Goal: Information Seeking & Learning: Get advice/opinions

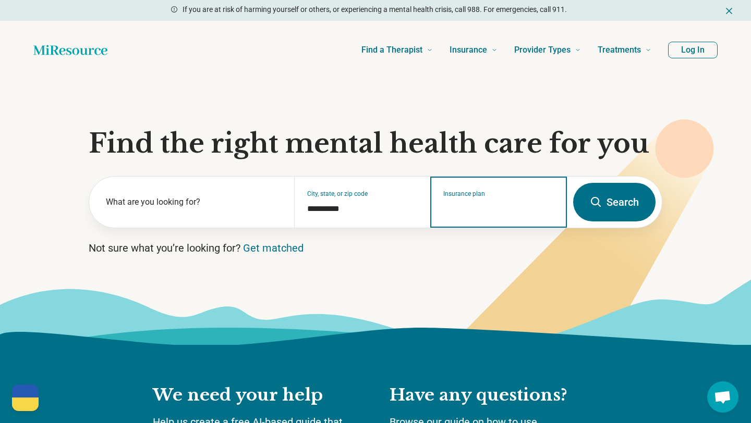
click at [491, 216] on div "Insurance plan" at bounding box center [498, 202] width 137 height 51
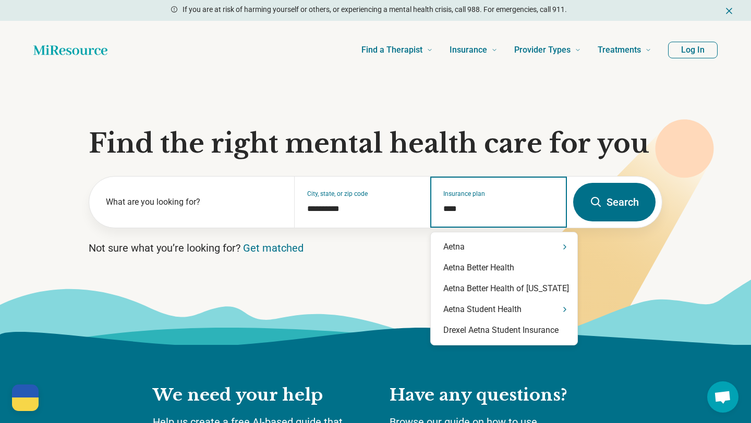
type input "*****"
click at [507, 249] on div "Aetna" at bounding box center [504, 247] width 146 height 21
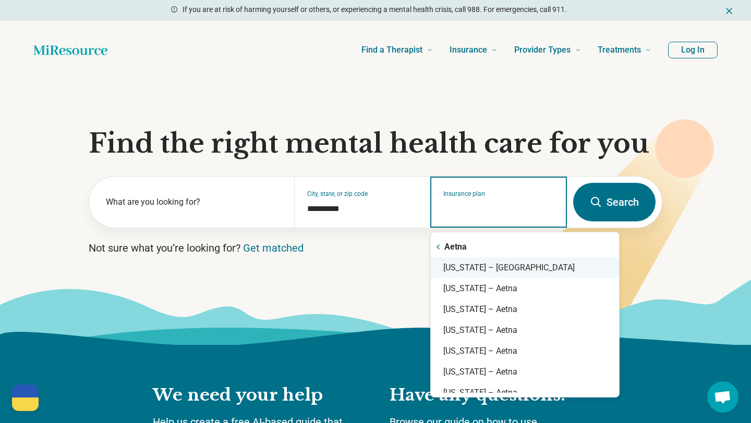
click at [510, 270] on div "North Carolina – Aetna" at bounding box center [525, 268] width 188 height 21
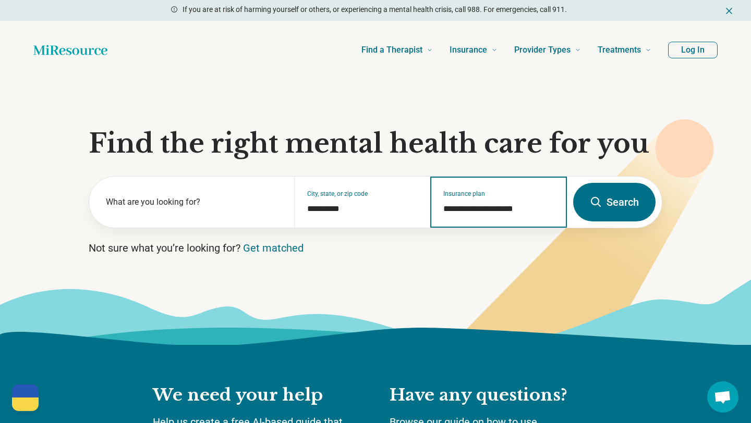
type input "**********"
click at [611, 214] on button "Search" at bounding box center [614, 202] width 82 height 39
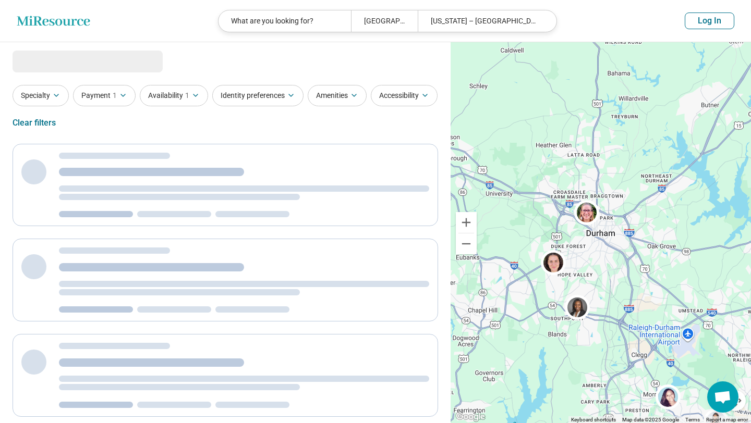
select select "***"
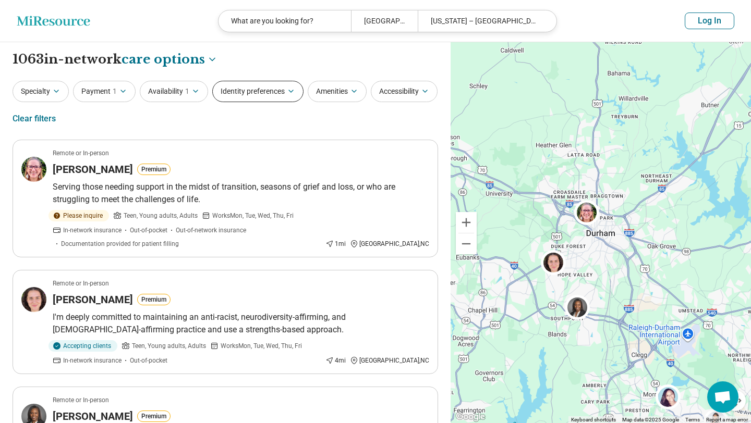
click at [267, 93] on button "Identity preferences" at bounding box center [257, 91] width 91 height 21
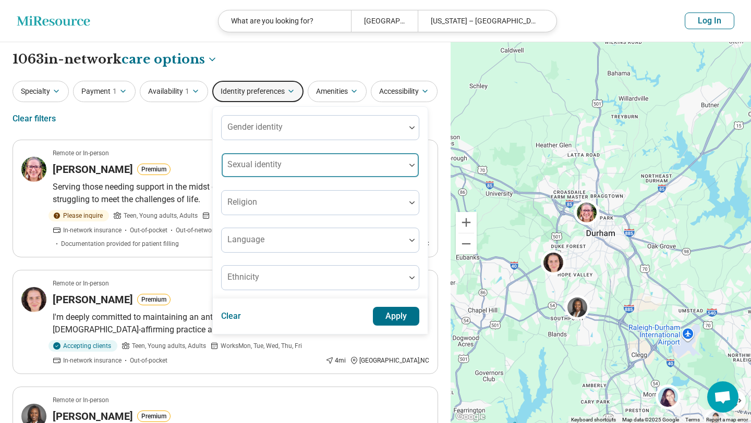
click at [286, 169] on div at bounding box center [313, 169] width 175 height 15
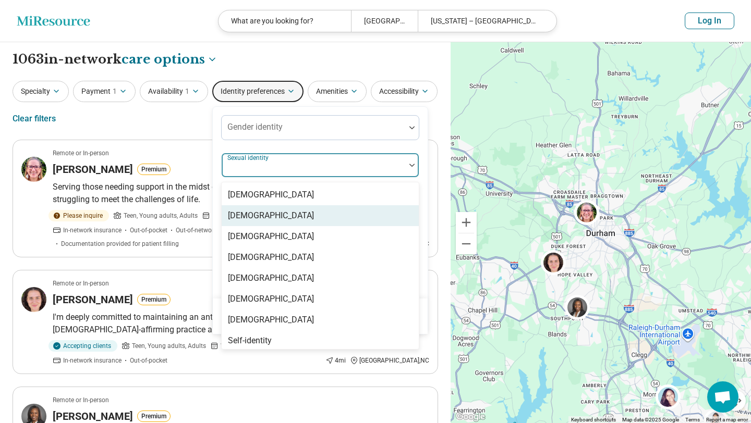
click at [275, 212] on div "Bisexual" at bounding box center [320, 215] width 197 height 21
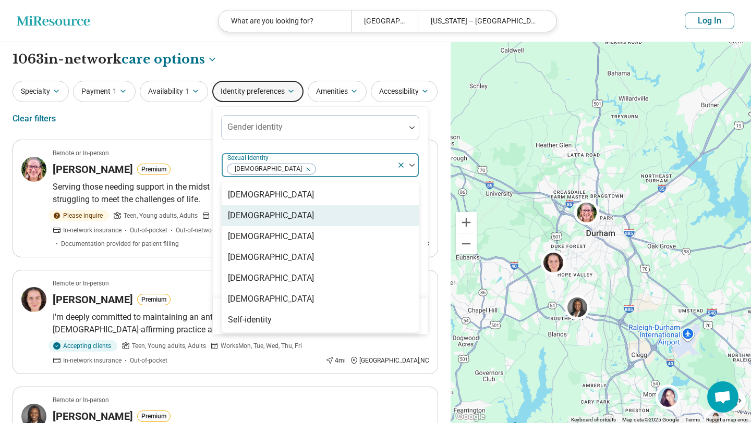
click at [275, 212] on div "Gay" at bounding box center [320, 215] width 197 height 21
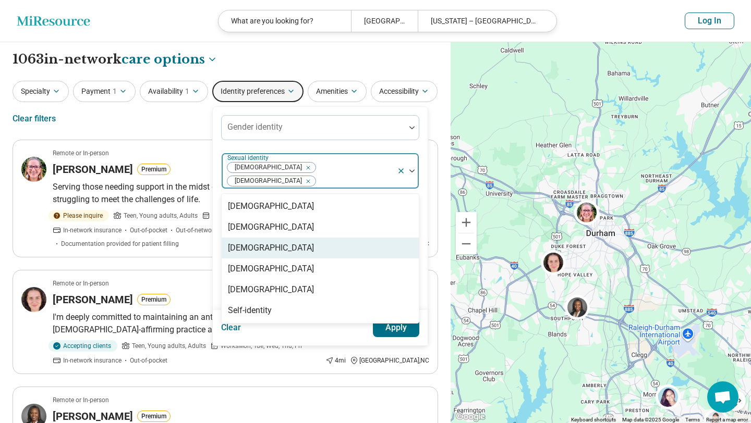
click at [280, 245] on div "Lesbian" at bounding box center [320, 248] width 197 height 21
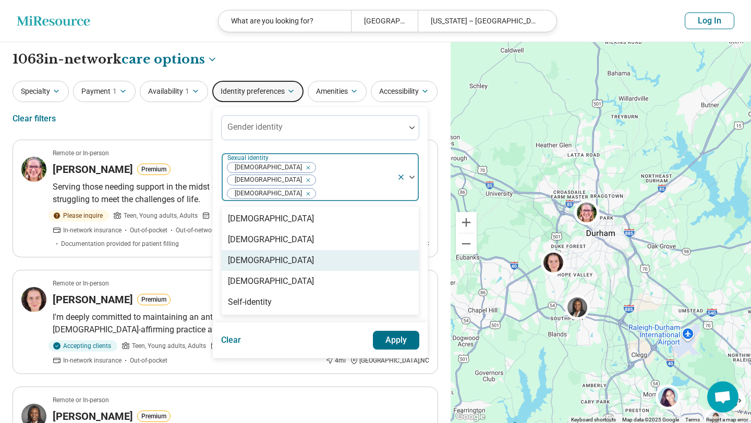
click at [280, 250] on div "Pansexual" at bounding box center [320, 260] width 197 height 21
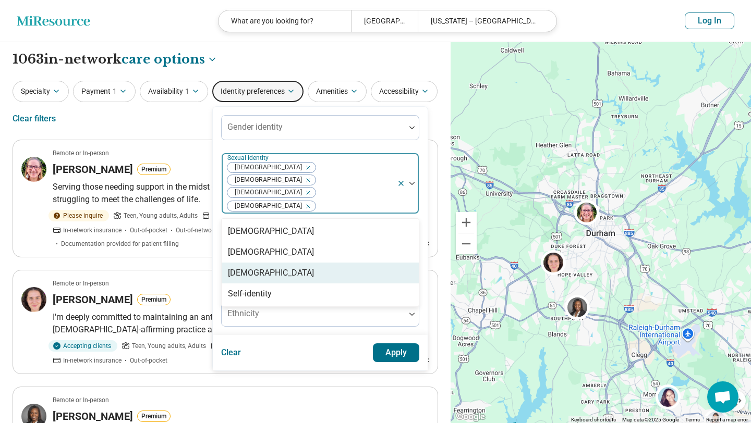
click at [280, 263] on div "[DEMOGRAPHIC_DATA]" at bounding box center [320, 273] width 197 height 21
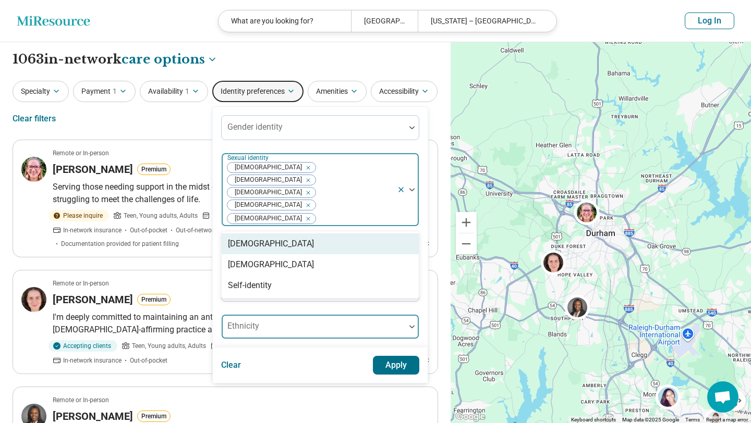
click at [313, 301] on div "Gender identity option Queer, selected. Asexual, 1 of 3. 3 results available. U…" at bounding box center [320, 227] width 215 height 241
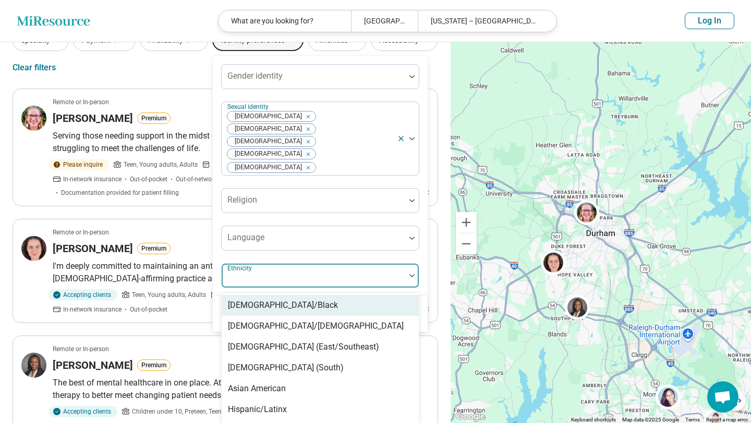
scroll to position [55, 0]
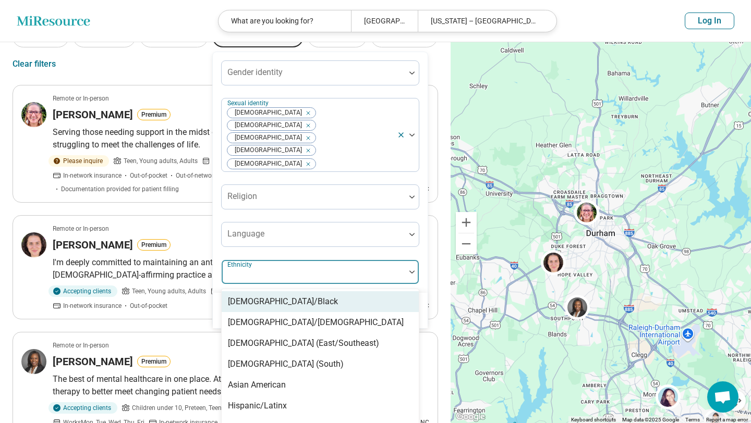
click at [339, 218] on div "Gender identity Sexual identity Pansexual Bisexual Queer Gay Lesbian Religion L…" at bounding box center [320, 172] width 198 height 224
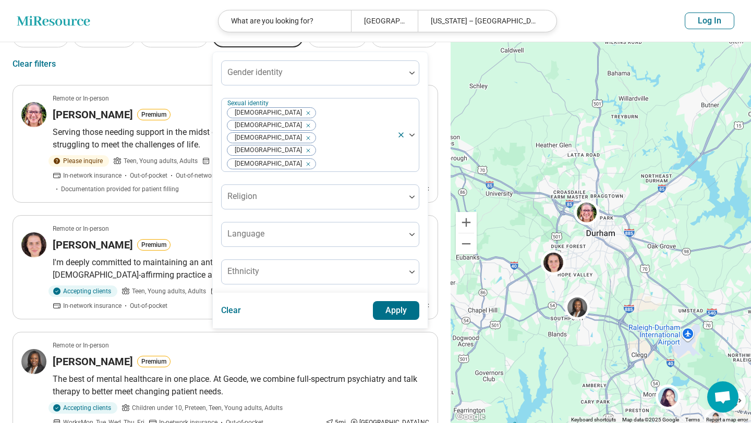
click at [389, 301] on button "Apply" at bounding box center [396, 310] width 47 height 19
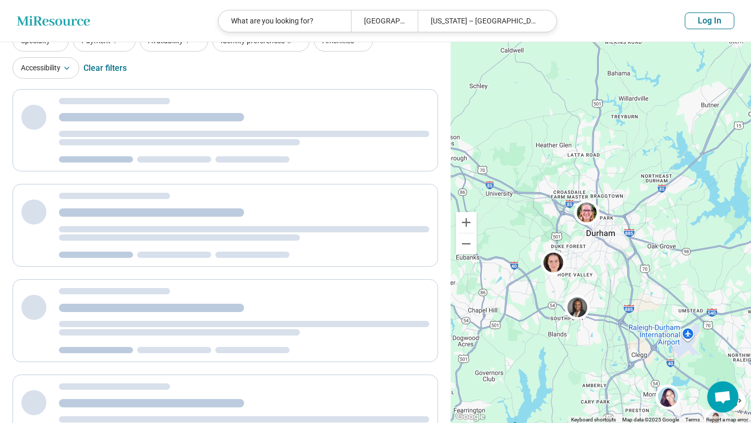
scroll to position [0, 0]
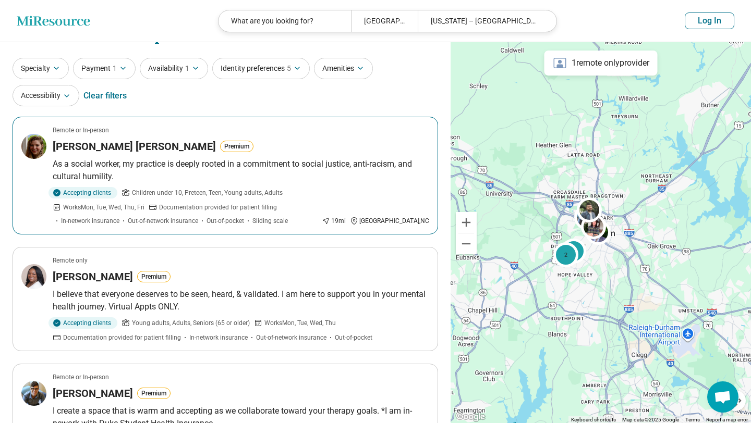
scroll to position [25, 0]
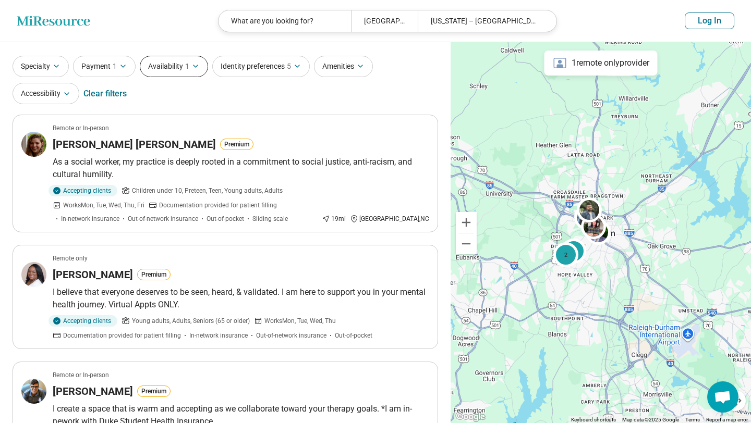
click at [195, 75] on button "Availability 1" at bounding box center [174, 66] width 68 height 21
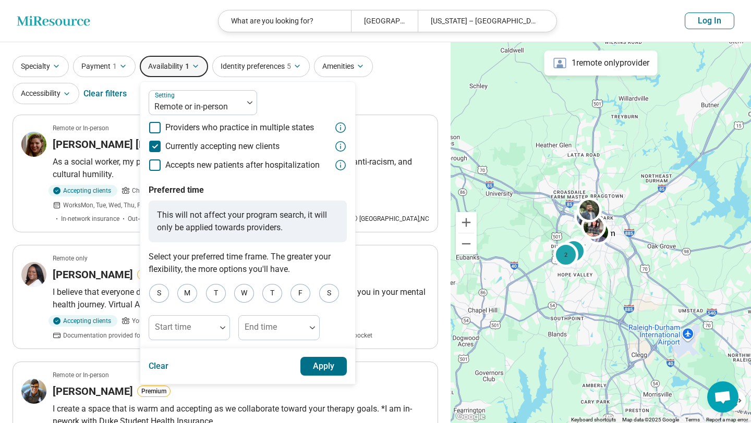
click at [304, 358] on button "Apply" at bounding box center [323, 366] width 47 height 19
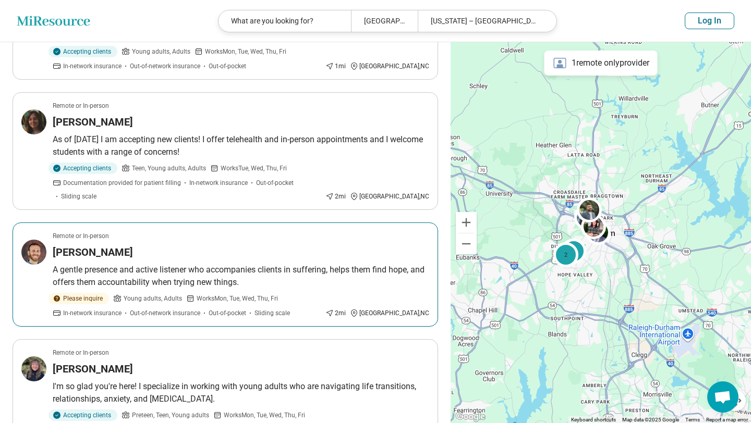
scroll to position [790, 0]
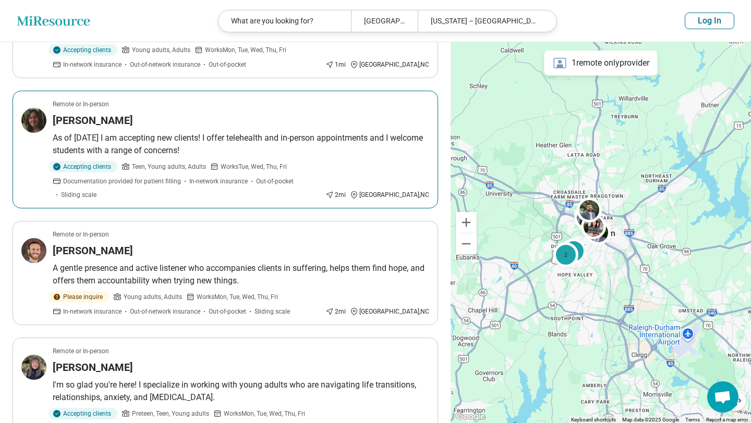
click at [166, 102] on article "Remote or In-person Frances Beroset As of 9/9/25 I am accepting new clients! I …" at bounding box center [225, 150] width 425 height 118
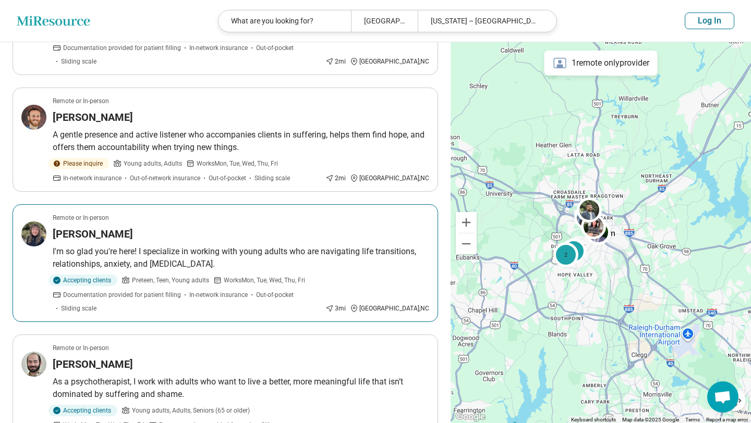
scroll to position [927, 0]
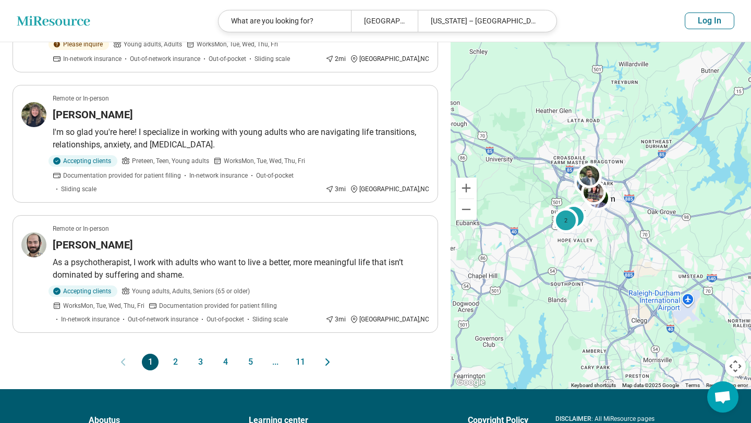
click at [175, 354] on button "2" at bounding box center [175, 362] width 17 height 17
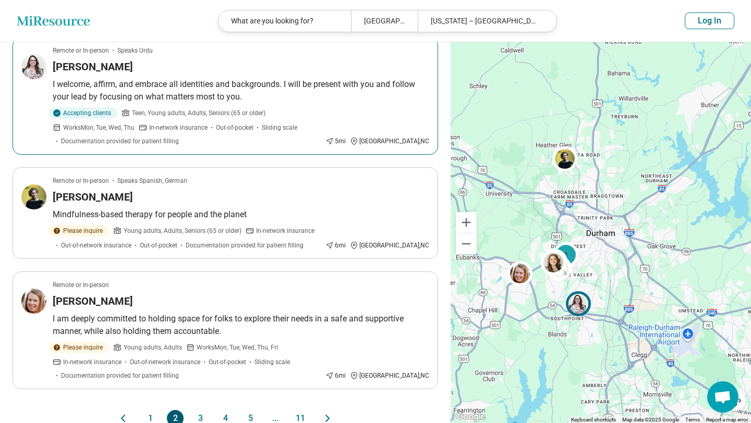
scroll to position [966, 0]
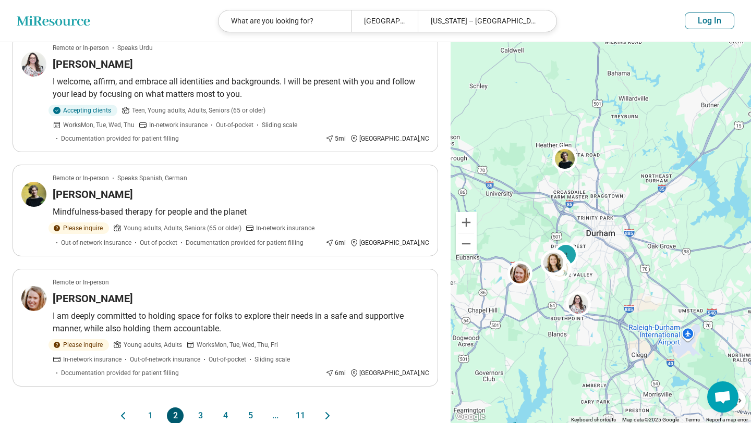
click at [203, 408] on button "3" at bounding box center [200, 416] width 17 height 17
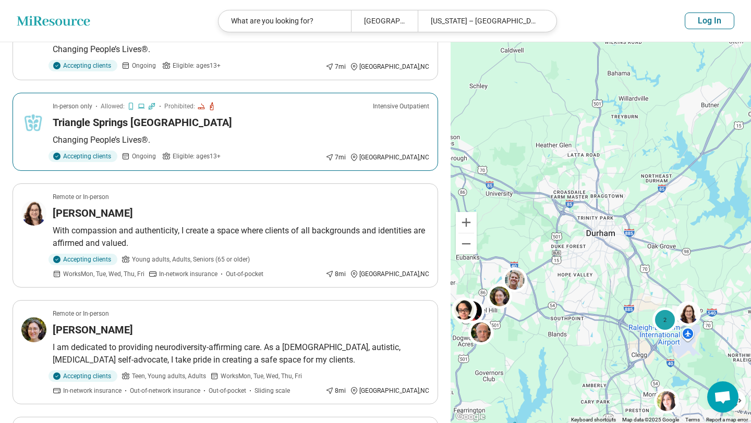
scroll to position [249, 0]
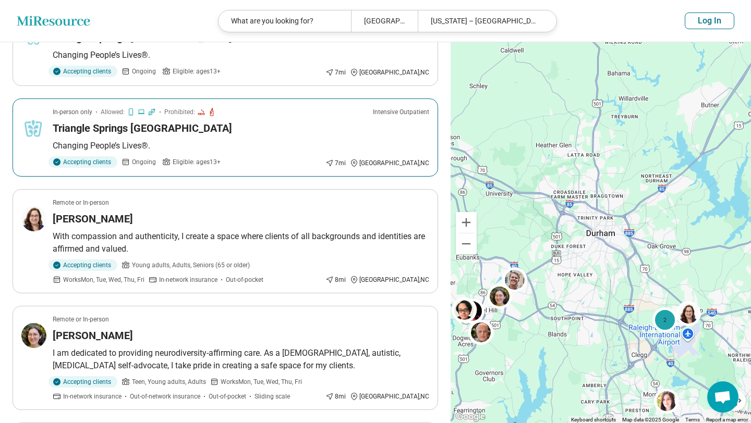
click at [152, 112] on icon at bounding box center [152, 111] width 7 height 7
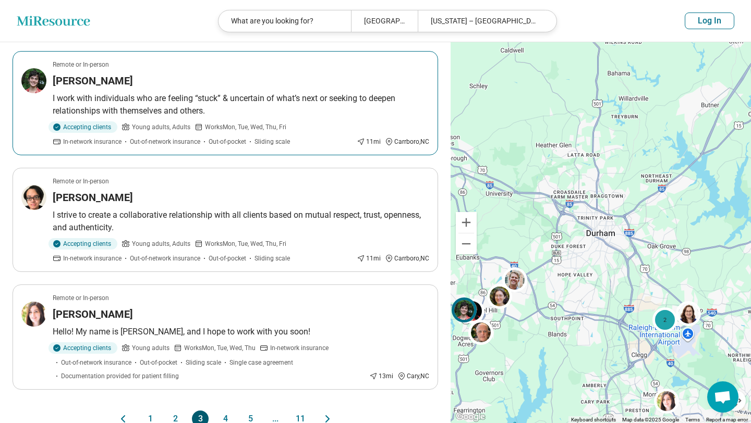
scroll to position [869, 0]
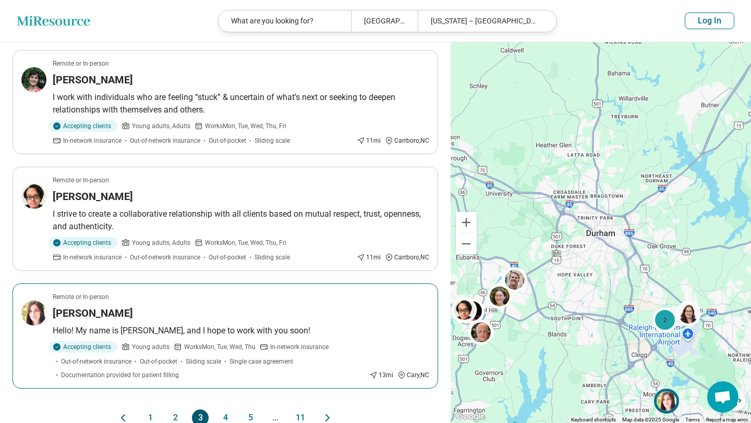
click at [176, 314] on div "Scarlett Foxx" at bounding box center [241, 313] width 376 height 15
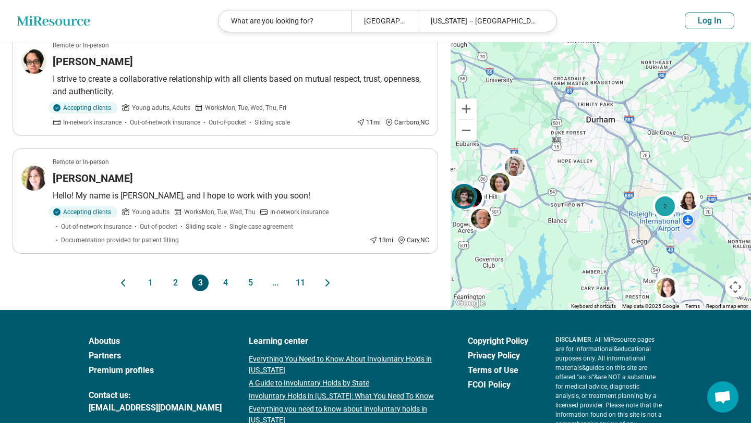
scroll to position [1012, 0]
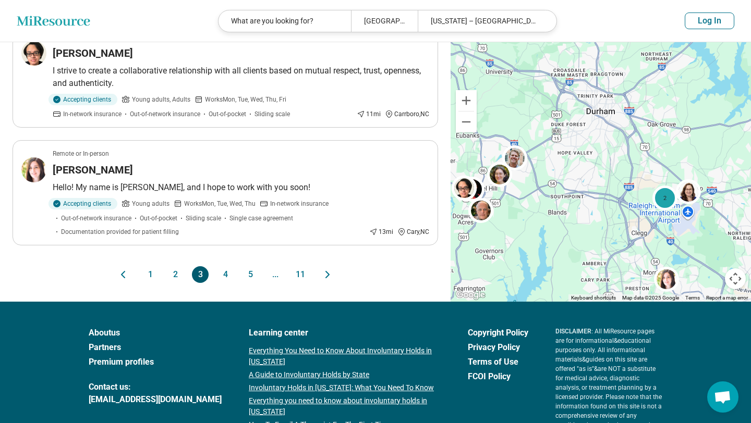
click at [149, 281] on button "1" at bounding box center [150, 274] width 17 height 17
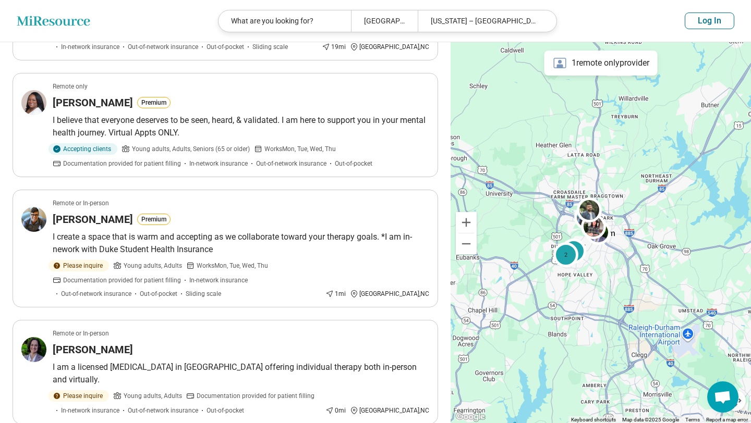
scroll to position [225, 0]
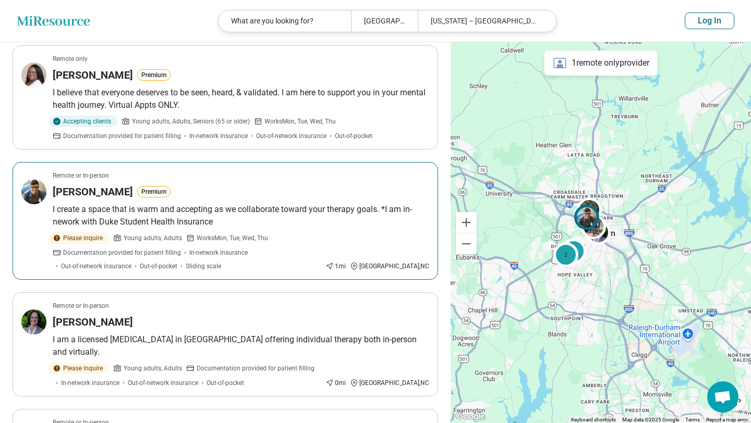
click at [180, 205] on p "I create a space that is warm and accepting as we collaborate toward your thera…" at bounding box center [241, 215] width 376 height 25
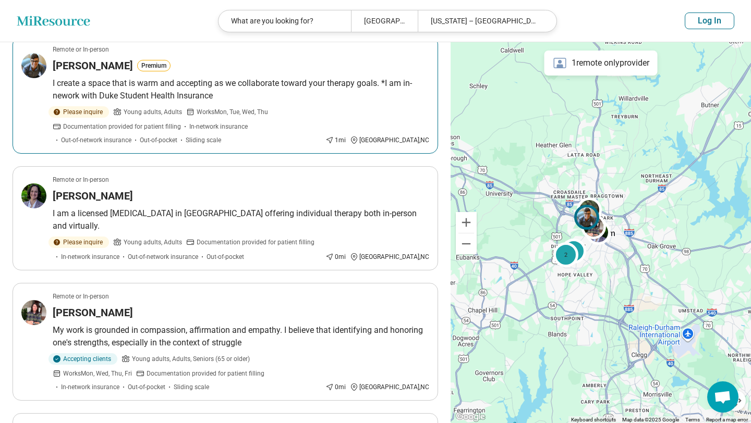
scroll to position [351, 0]
click at [137, 65] on button "Premium" at bounding box center [153, 64] width 33 height 11
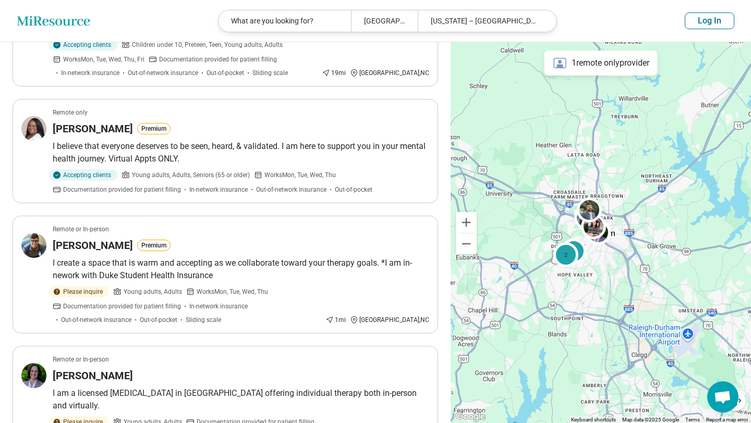
scroll to position [174, 0]
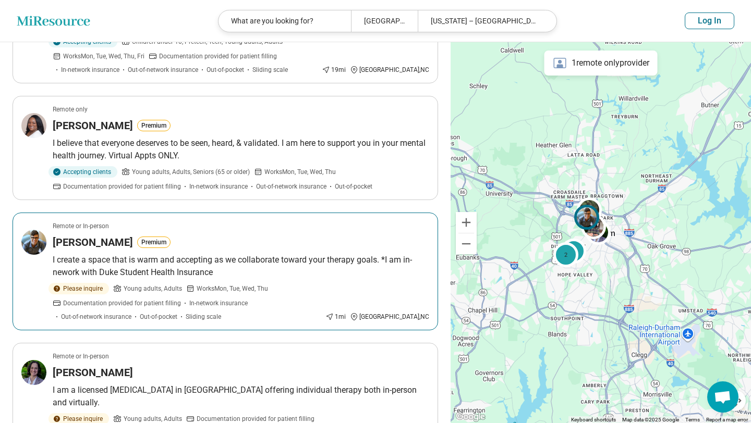
click at [174, 240] on div "Emily Porter Premium" at bounding box center [241, 242] width 376 height 15
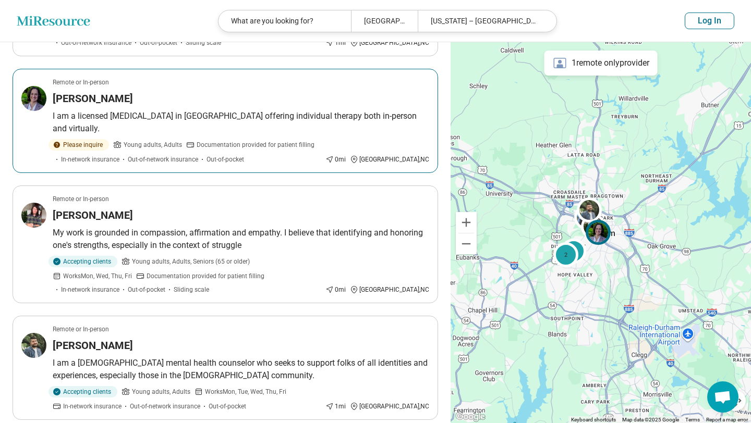
scroll to position [457, 0]
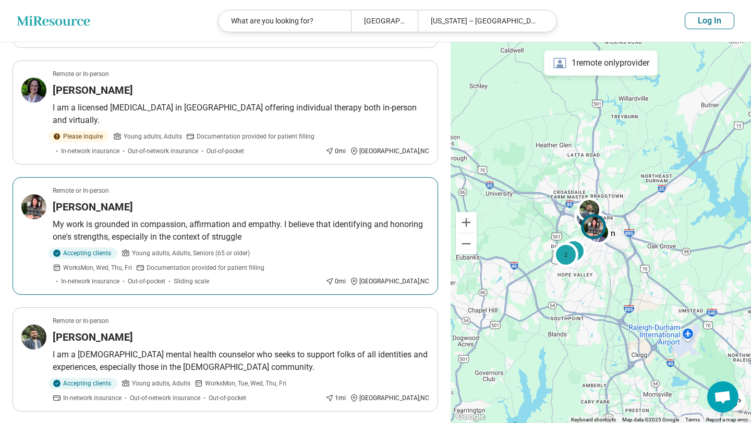
click at [289, 200] on div "Ollie Walker" at bounding box center [241, 207] width 376 height 15
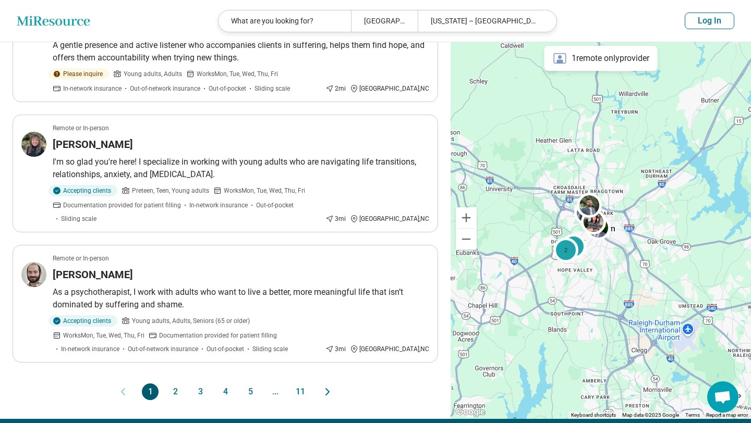
scroll to position [1015, 0]
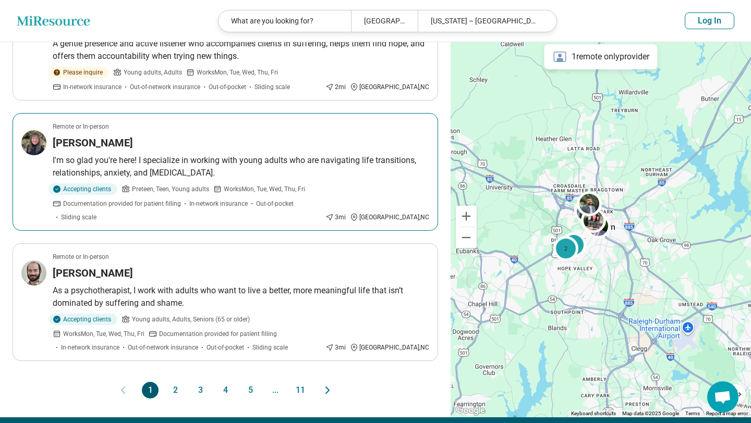
click at [313, 154] on p "I'm so glad you're here! I specialize in working with young adults who are navi…" at bounding box center [241, 166] width 376 height 25
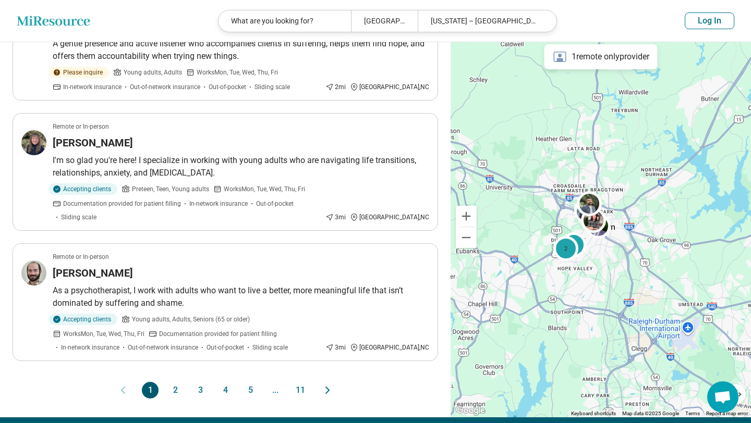
click at [175, 382] on button "2" at bounding box center [175, 390] width 17 height 17
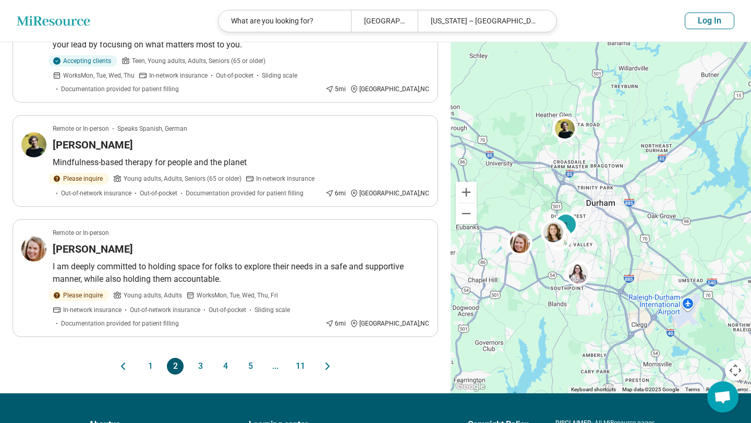
scroll to position [0, 0]
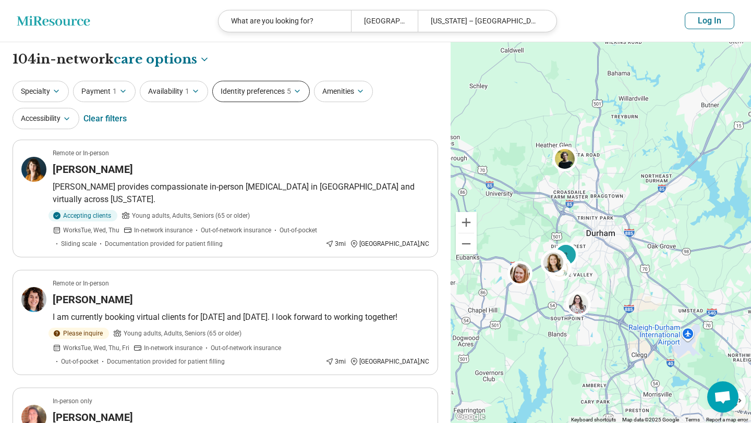
click at [271, 99] on button "Identity preferences 5" at bounding box center [260, 91] width 97 height 21
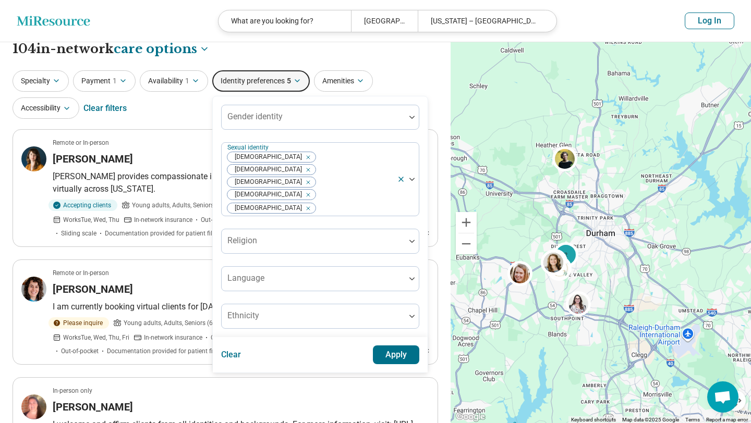
scroll to position [7, 0]
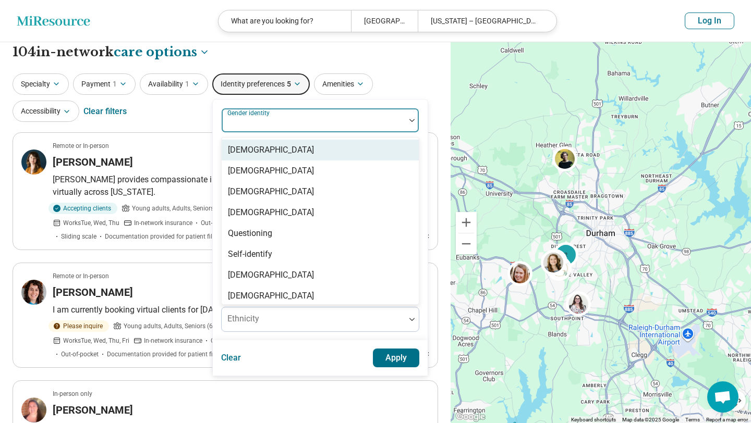
click at [370, 119] on div at bounding box center [313, 124] width 175 height 15
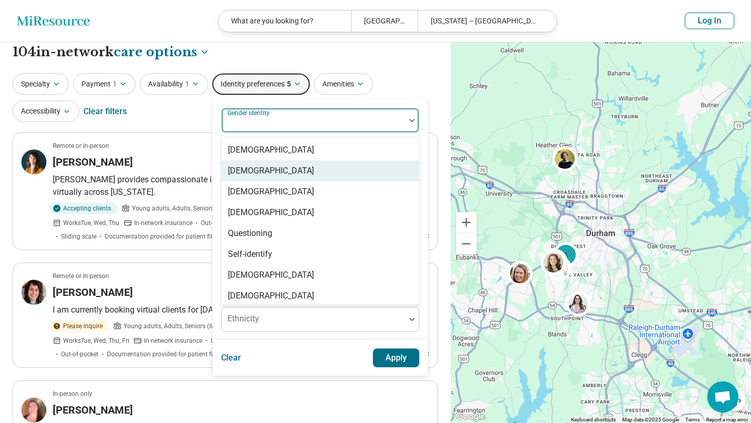
click at [335, 170] on div "Cisgender Woman" at bounding box center [320, 171] width 197 height 21
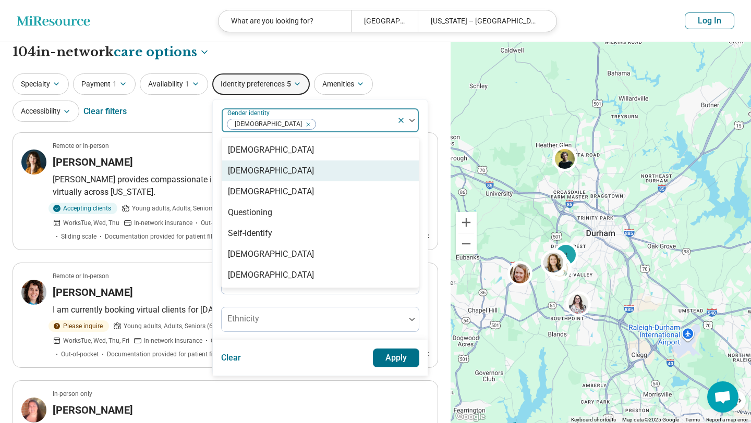
click at [300, 174] on div "[DEMOGRAPHIC_DATA]" at bounding box center [320, 171] width 197 height 21
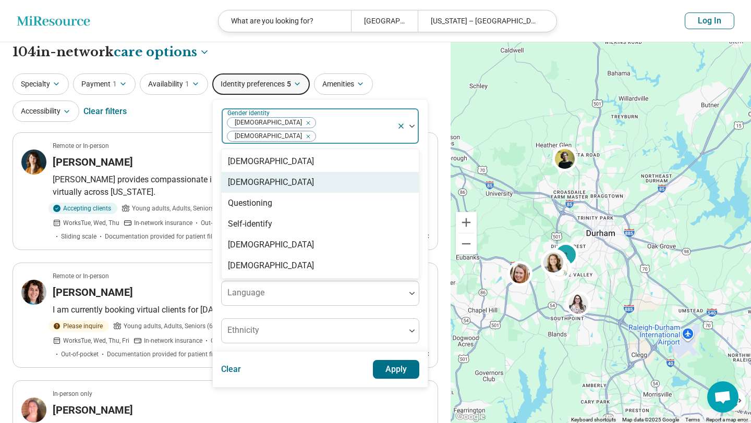
click at [294, 174] on div "[DEMOGRAPHIC_DATA]" at bounding box center [320, 182] width 197 height 21
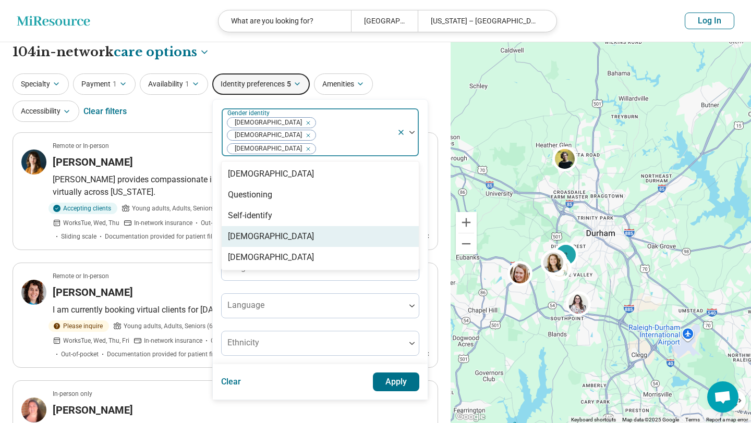
click at [307, 226] on div "Transgender Man" at bounding box center [320, 236] width 197 height 21
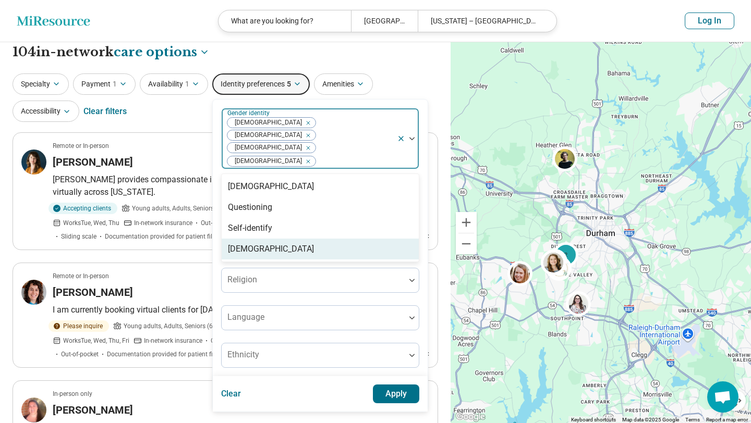
click at [307, 239] on div "Transgender Woman" at bounding box center [320, 249] width 197 height 21
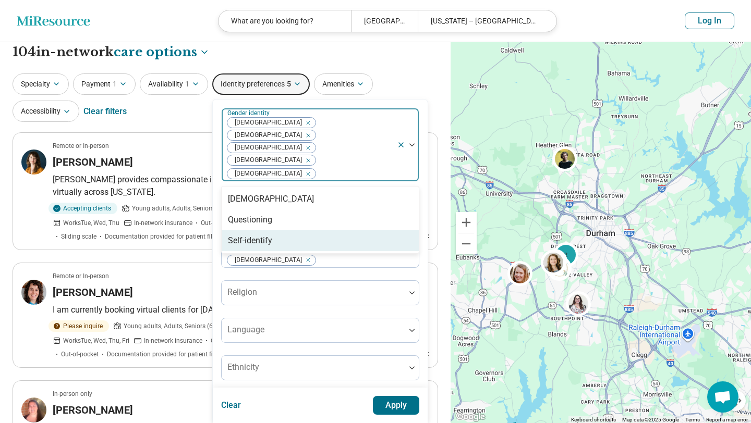
click at [387, 396] on button "Apply" at bounding box center [396, 405] width 47 height 19
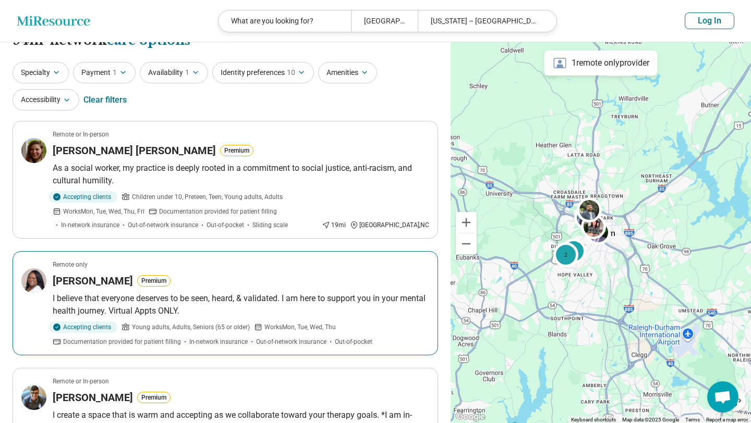
scroll to position [26, 0]
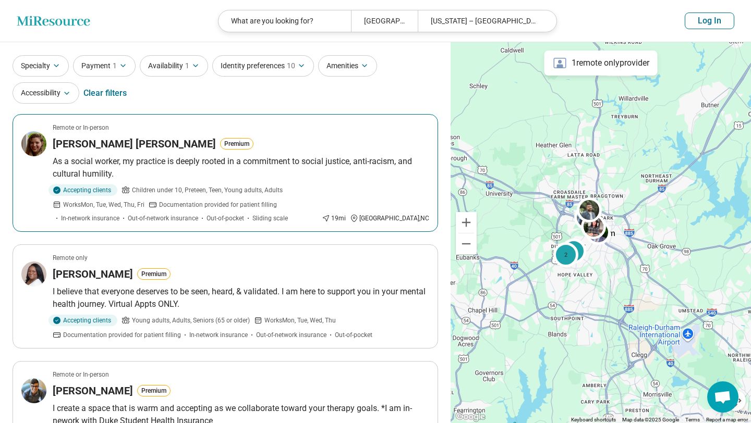
click at [276, 185] on p "Children under 10, Preteen, Teen, Young adults, Adults" at bounding box center [201, 190] width 161 height 11
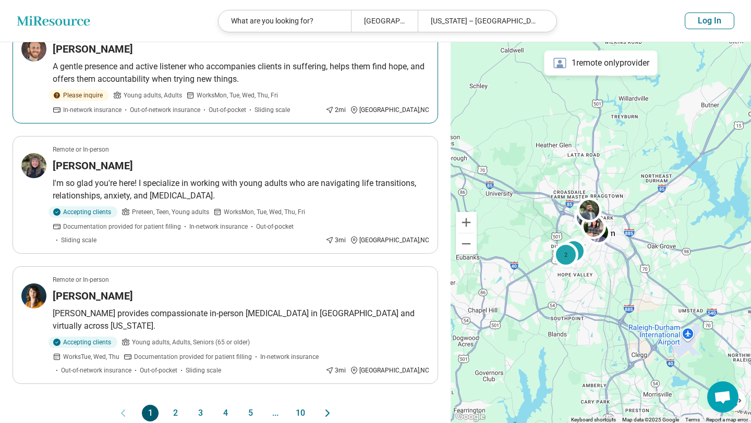
scroll to position [993, 0]
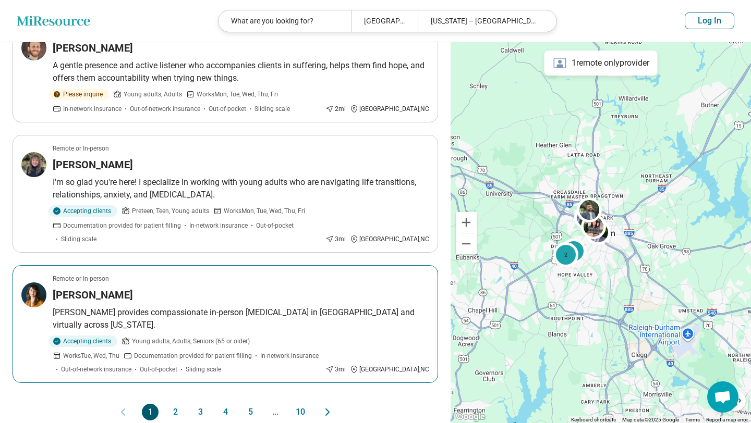
click at [315, 288] on div "Katherine Loebner" at bounding box center [241, 295] width 376 height 15
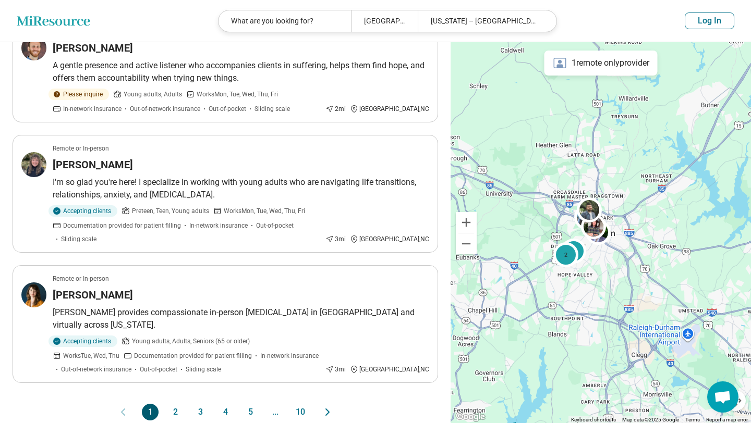
click at [171, 404] on button "2" at bounding box center [175, 412] width 17 height 17
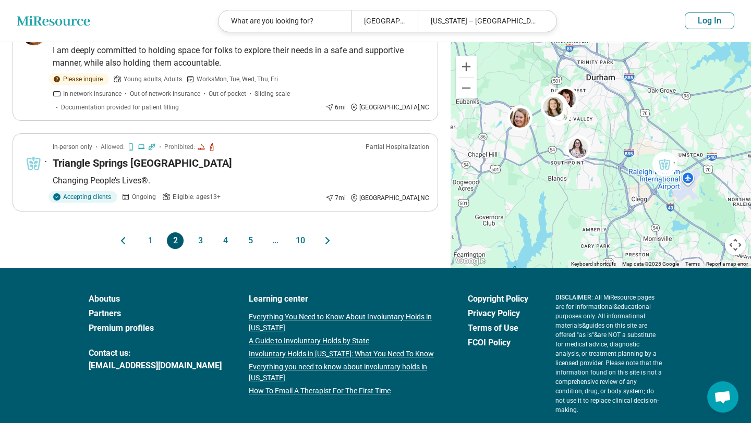
scroll to position [1111, 0]
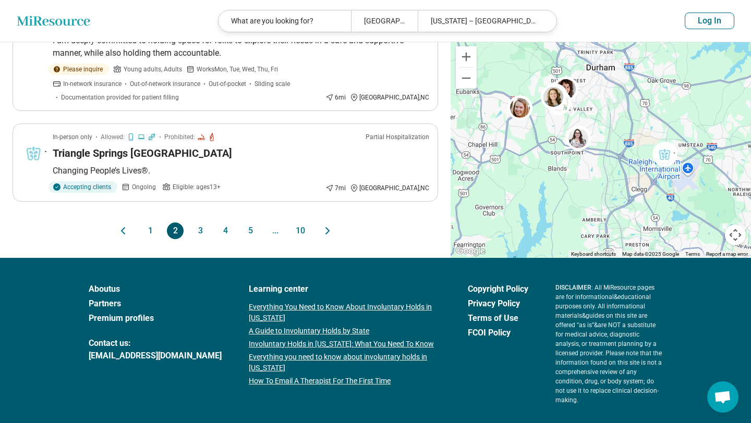
click at [198, 223] on button "3" at bounding box center [200, 231] width 17 height 17
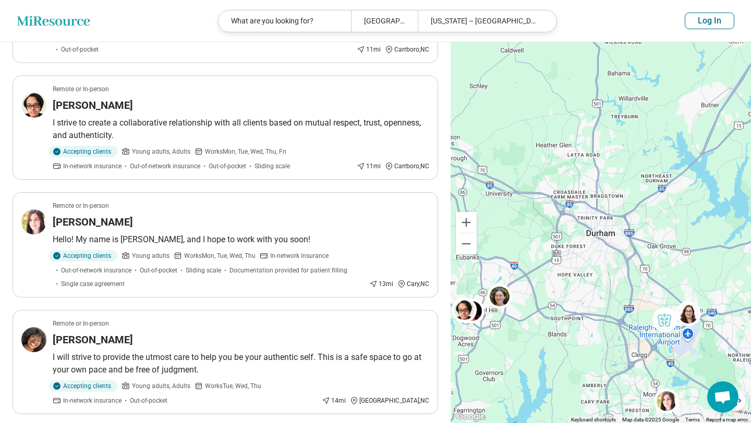
scroll to position [506, 0]
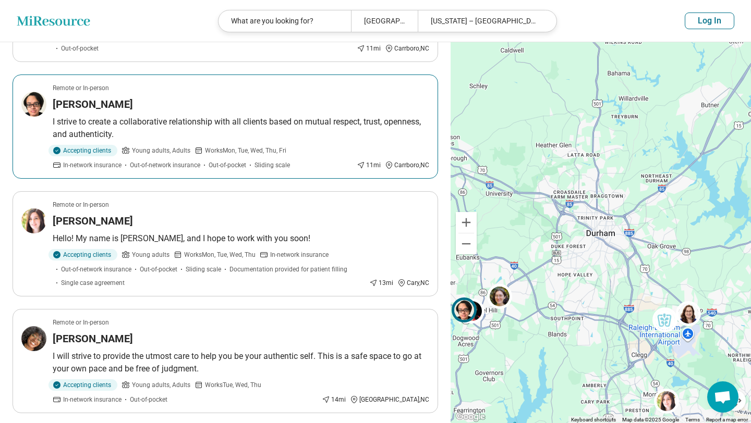
click at [80, 109] on h3 "James Moran" at bounding box center [93, 104] width 80 height 15
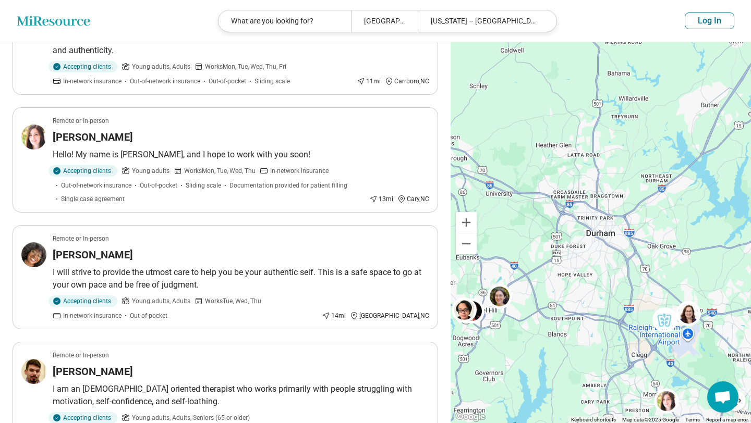
scroll to position [596, 0]
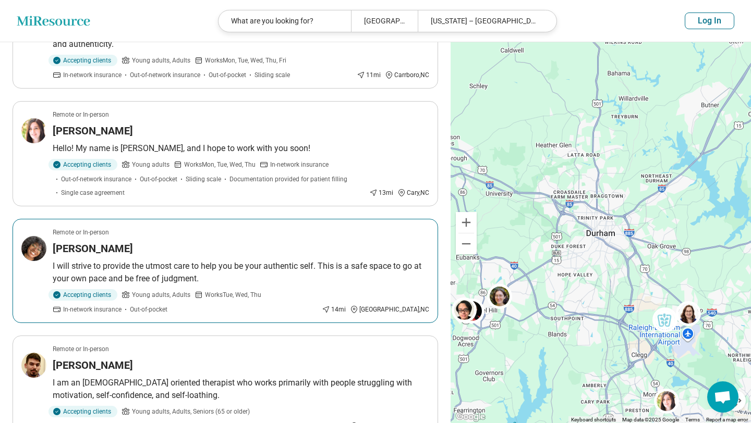
click at [200, 260] on p "I will strive to provide the utmost care to help you be your authentic self. Th…" at bounding box center [241, 272] width 376 height 25
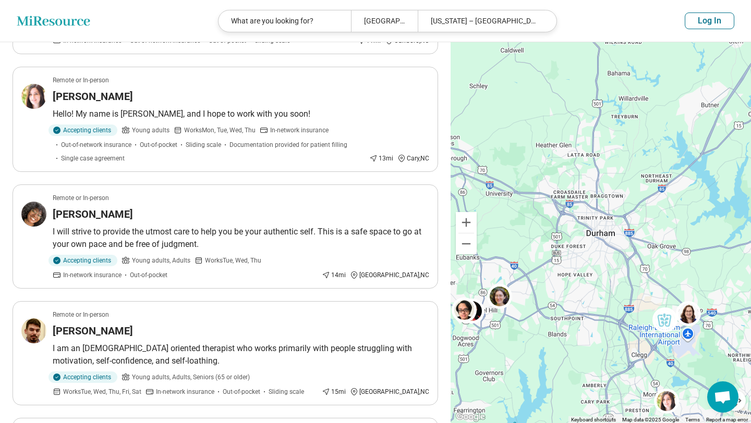
scroll to position [652, 0]
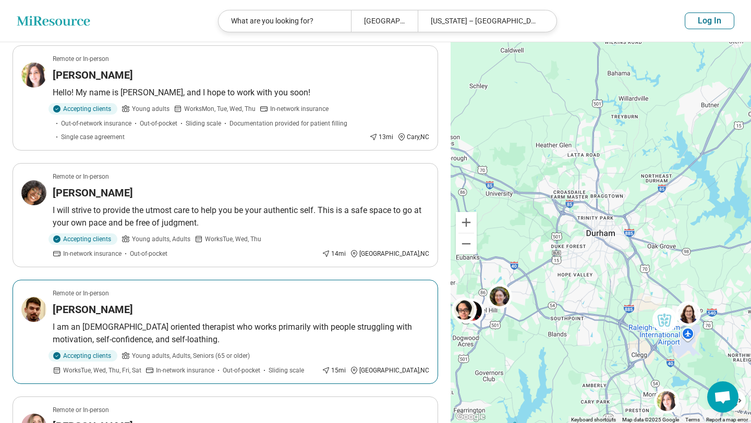
click at [139, 312] on div "Andrew Marino" at bounding box center [241, 309] width 376 height 15
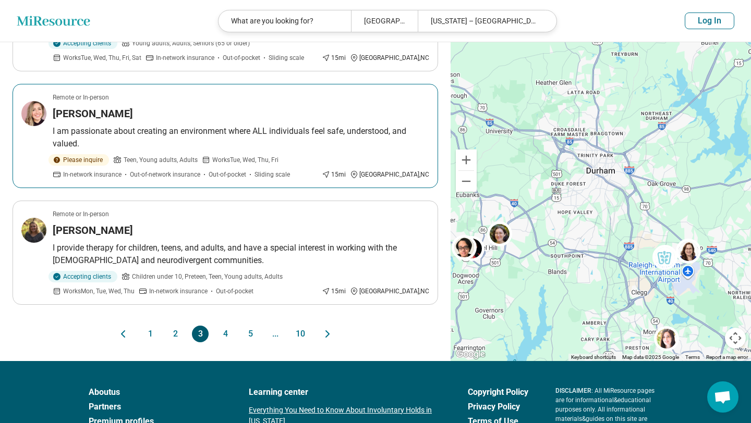
scroll to position [969, 0]
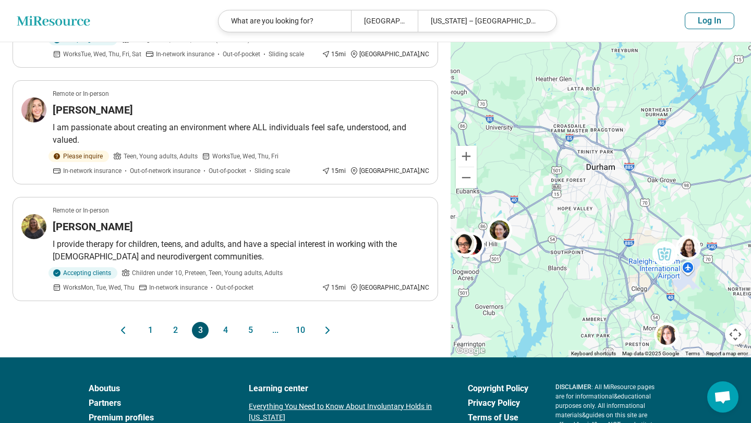
click at [224, 326] on button "4" at bounding box center [225, 330] width 17 height 17
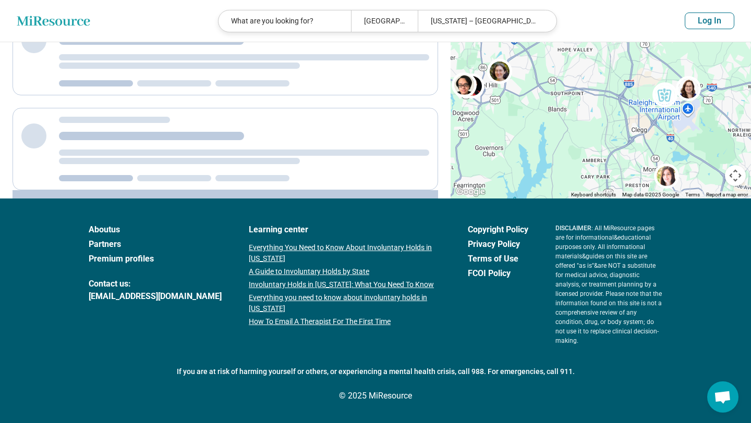
scroll to position [0, 0]
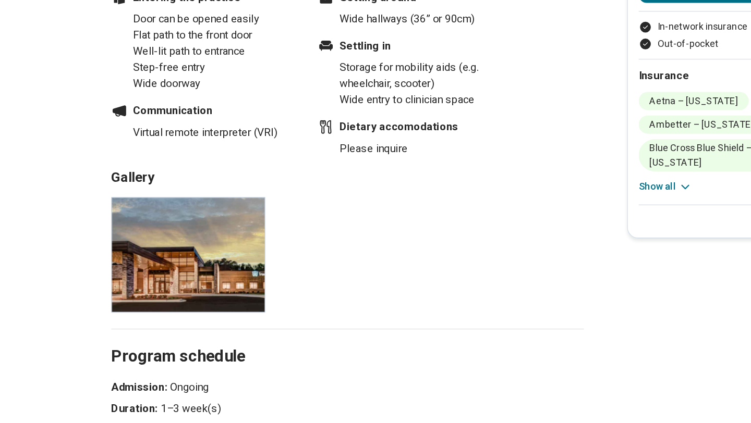
scroll to position [946, 0]
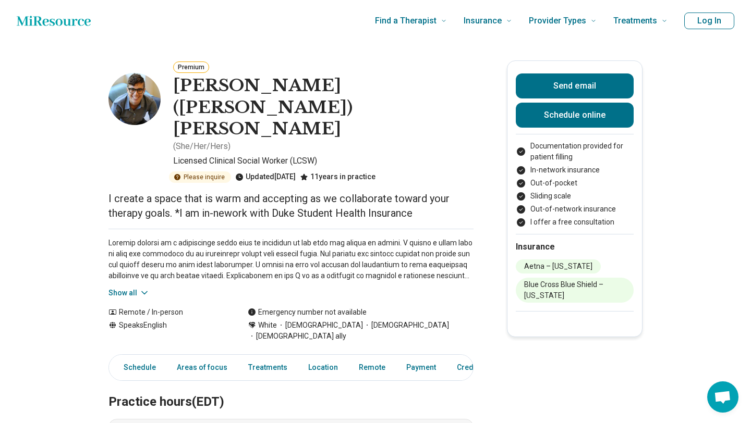
click at [187, 70] on button "Premium" at bounding box center [191, 67] width 36 height 11
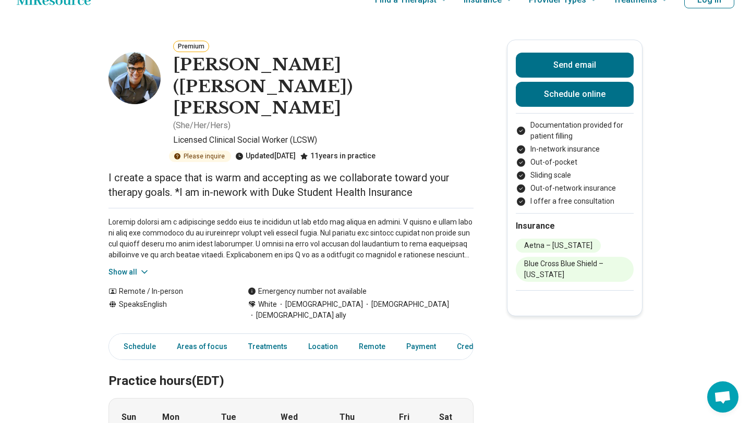
scroll to position [21, 0]
click at [132, 266] on button "Show all" at bounding box center [128, 271] width 41 height 11
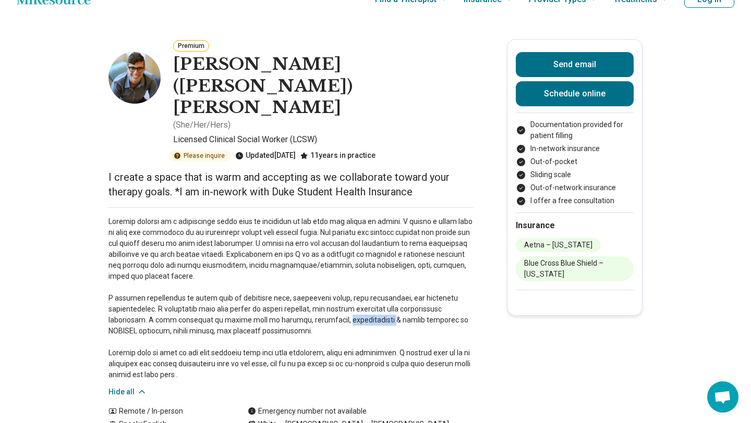
drag, startPoint x: 280, startPoint y: 275, endPoint x: 327, endPoint y: 273, distance: 47.0
click at [327, 273] on p at bounding box center [290, 298] width 365 height 164
click at [215, 290] on p at bounding box center [290, 298] width 365 height 164
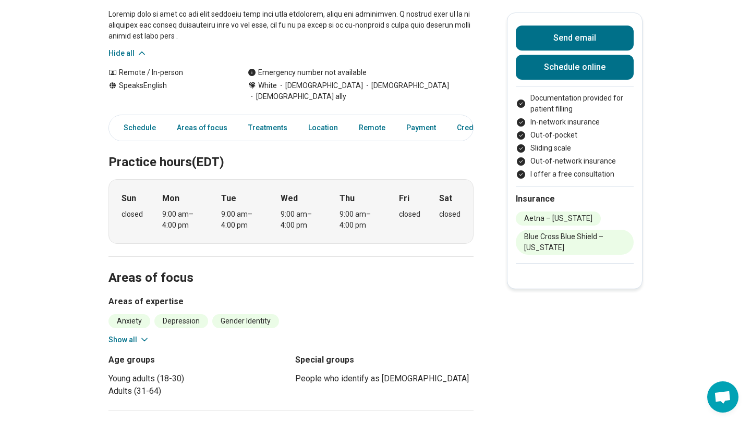
scroll to position [361, 0]
click at [128, 334] on button "Show all" at bounding box center [128, 339] width 41 height 11
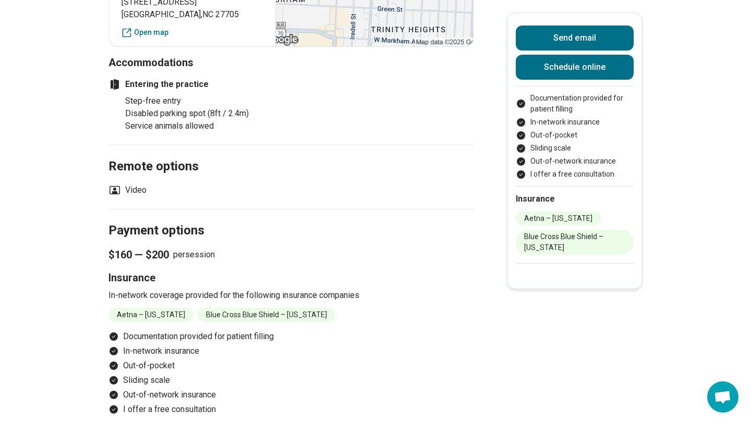
scroll to position [1037, 0]
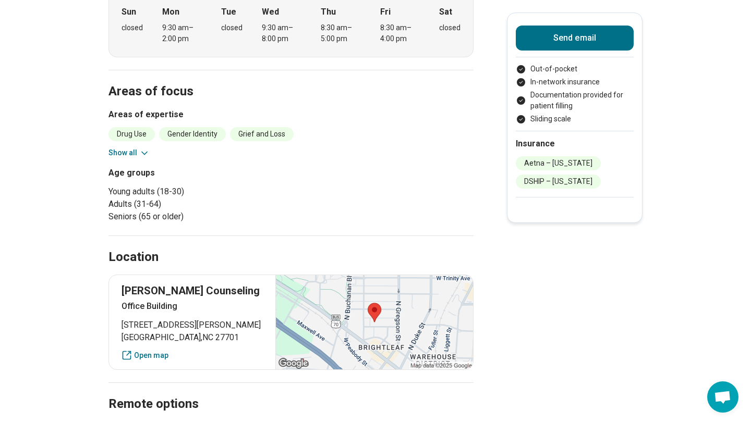
scroll to position [359, 0]
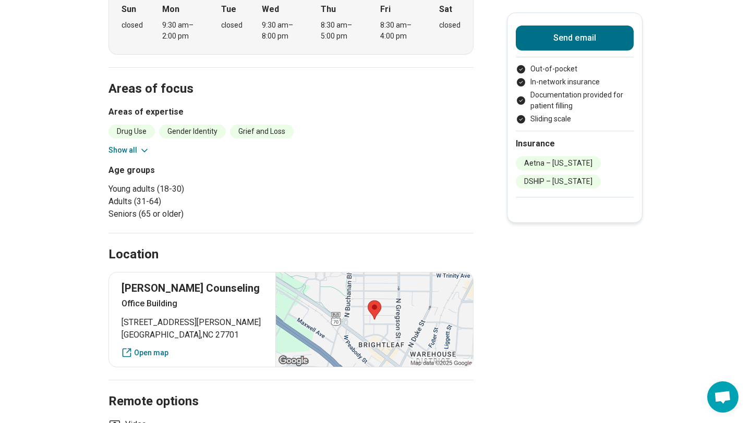
click at [137, 145] on button "Show all" at bounding box center [128, 150] width 41 height 11
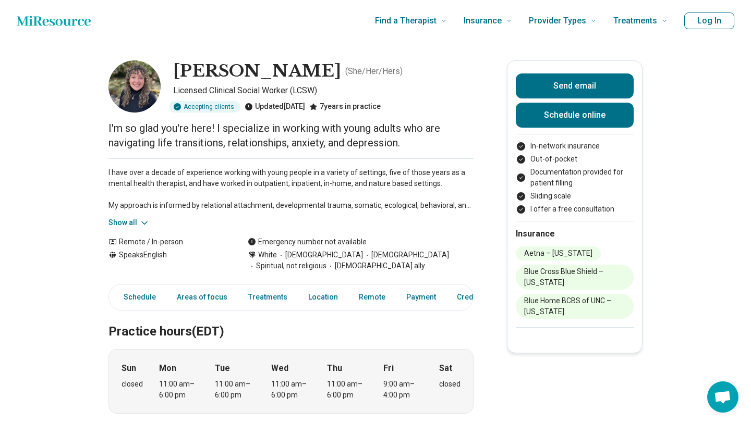
click at [129, 223] on button "Show all" at bounding box center [128, 222] width 41 height 11
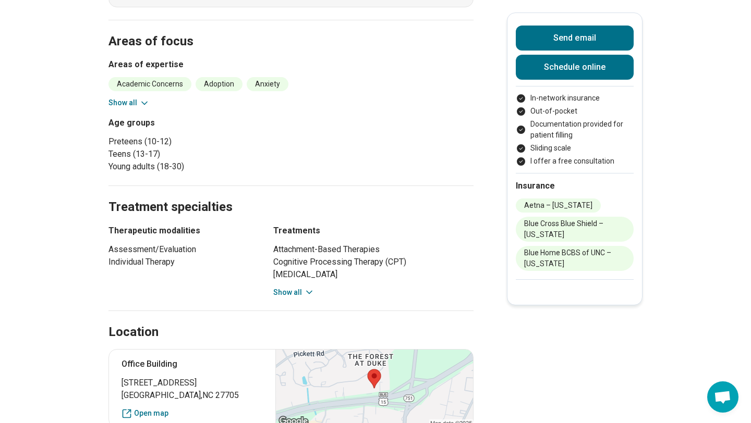
scroll to position [466, 0]
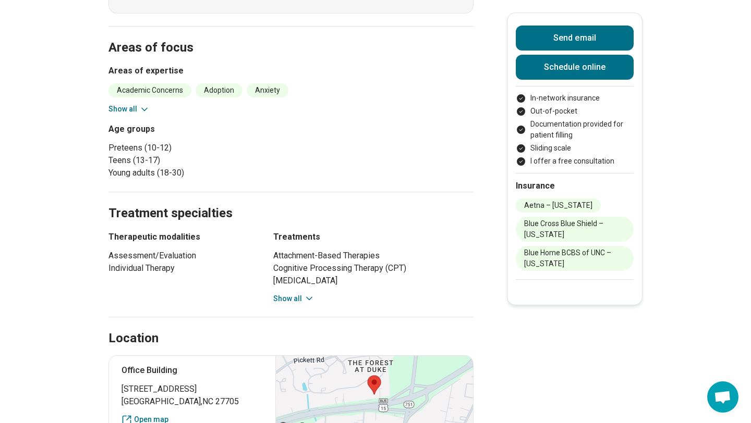
click at [139, 112] on div "Academic Concerns Adoption Anxiety [MEDICAL_DATA] Body Image [MEDICAL_DATA] Bur…" at bounding box center [290, 98] width 365 height 31
click at [134, 115] on button "Show all" at bounding box center [128, 109] width 41 height 11
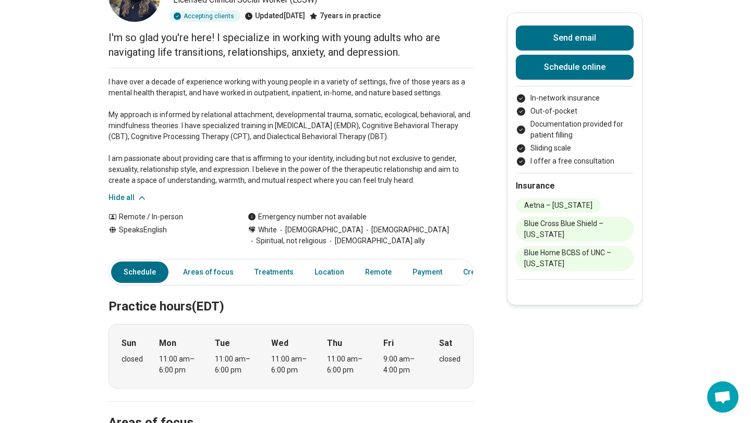
scroll to position [0, 0]
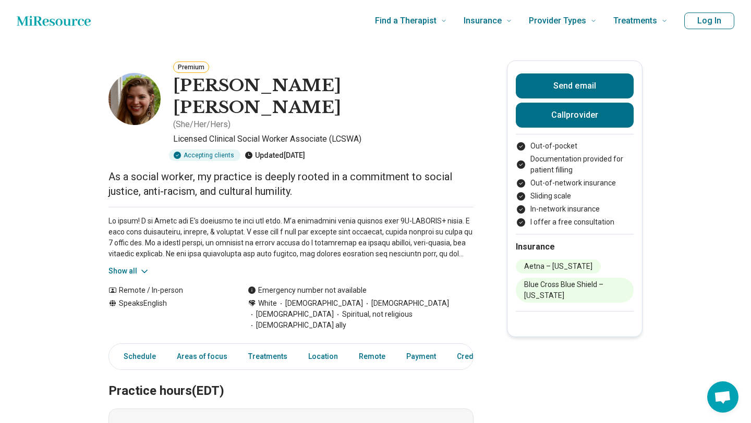
click at [143, 266] on icon at bounding box center [144, 271] width 10 height 10
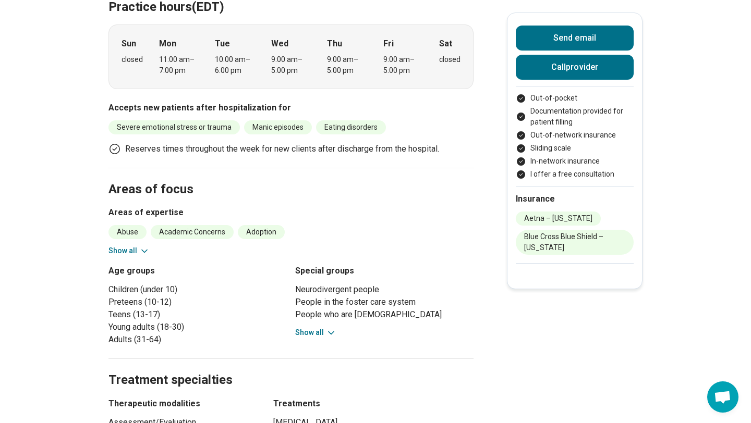
scroll to position [478, 0]
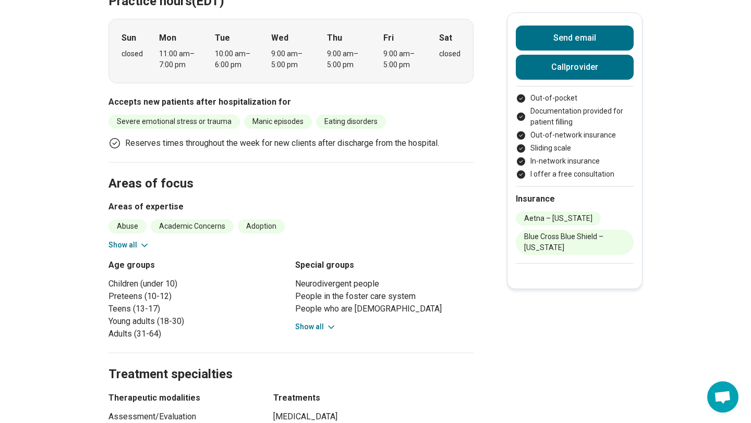
click at [320, 322] on button "Show all" at bounding box center [315, 327] width 41 height 11
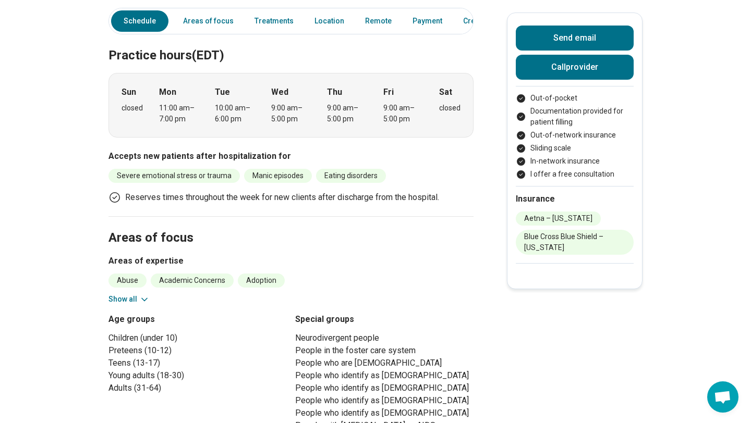
scroll to position [0, 0]
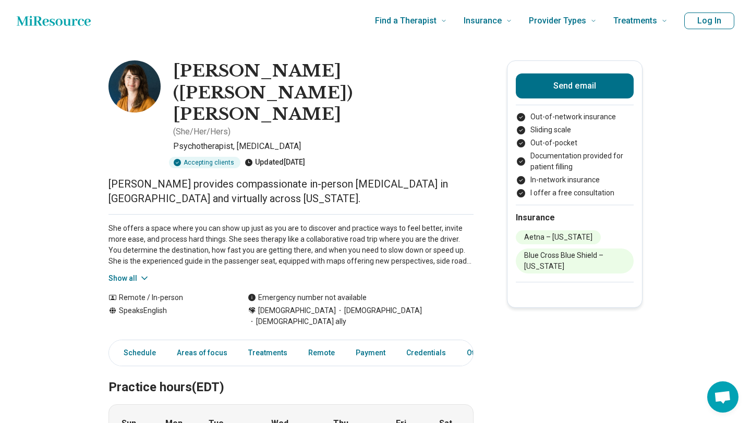
click at [130, 273] on button "Show all" at bounding box center [128, 278] width 41 height 11
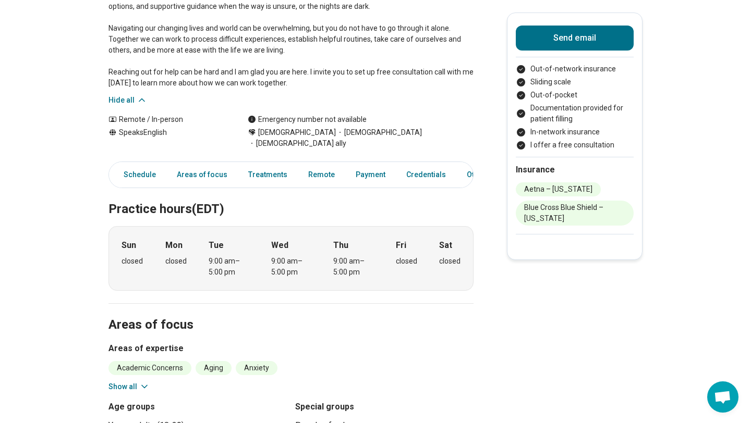
scroll to position [285, 0]
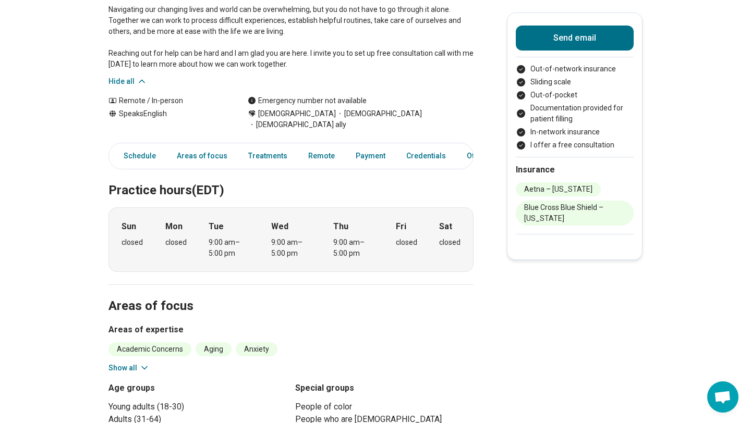
click at [115, 363] on button "Show all" at bounding box center [128, 368] width 41 height 11
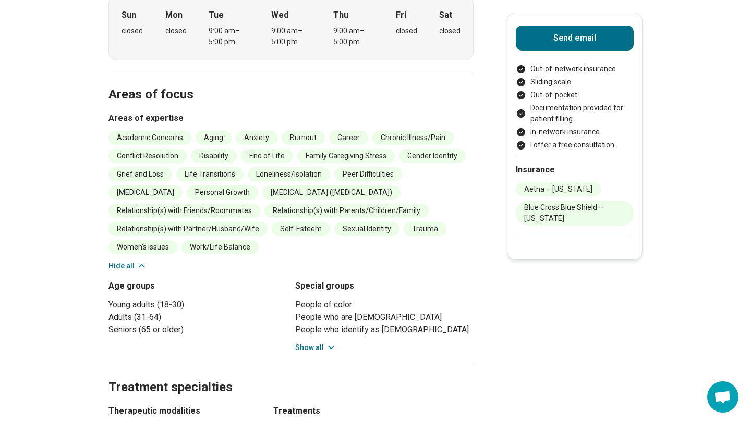
scroll to position [497, 0]
click at [300, 341] on button "Show all" at bounding box center [315, 346] width 41 height 11
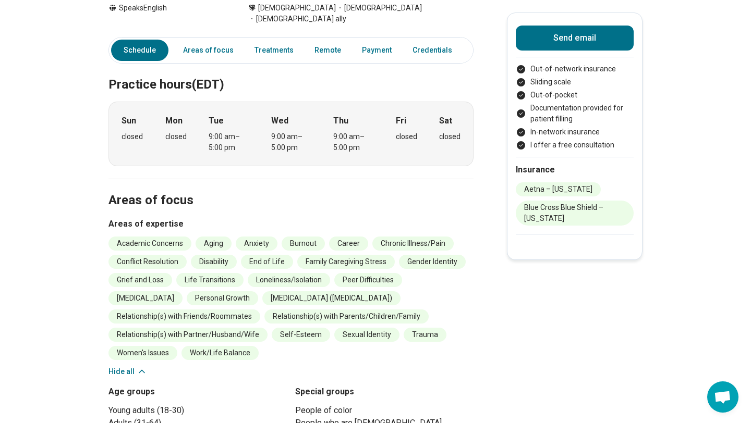
scroll to position [0, 0]
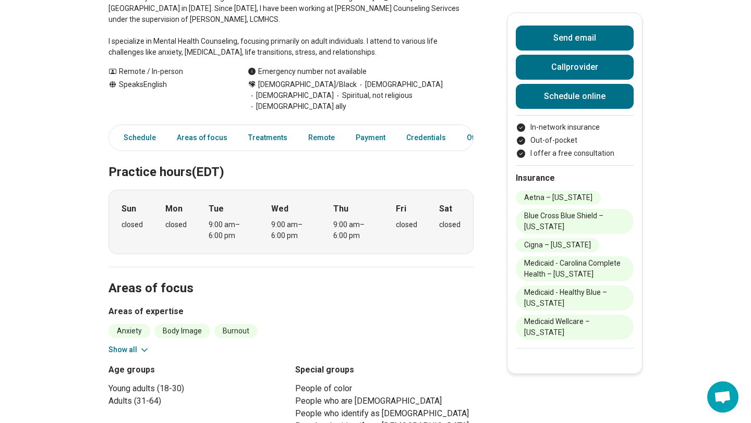
scroll to position [204, 0]
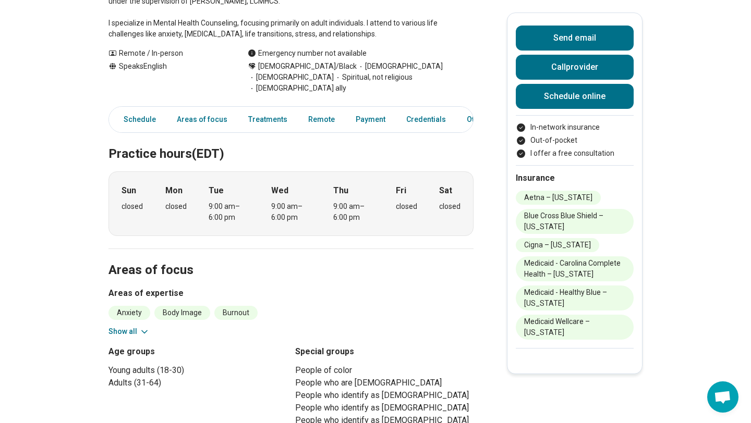
click at [135, 326] on button "Show all" at bounding box center [128, 331] width 41 height 11
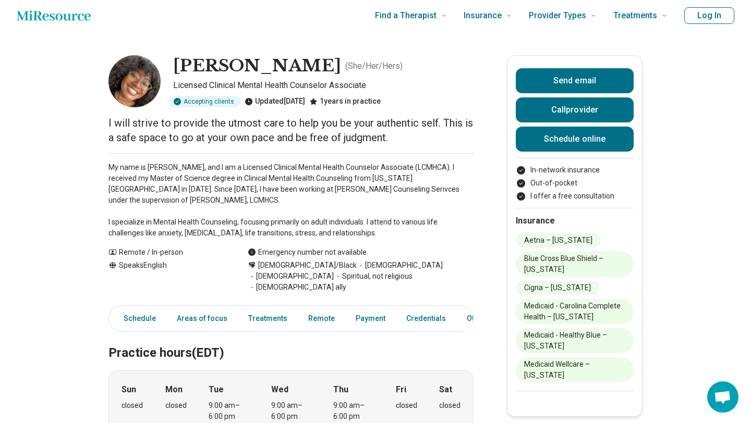
scroll to position [4, 0]
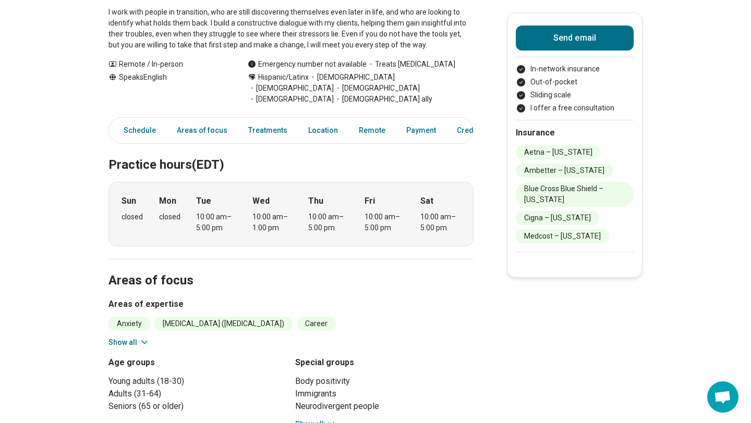
scroll to position [219, 0]
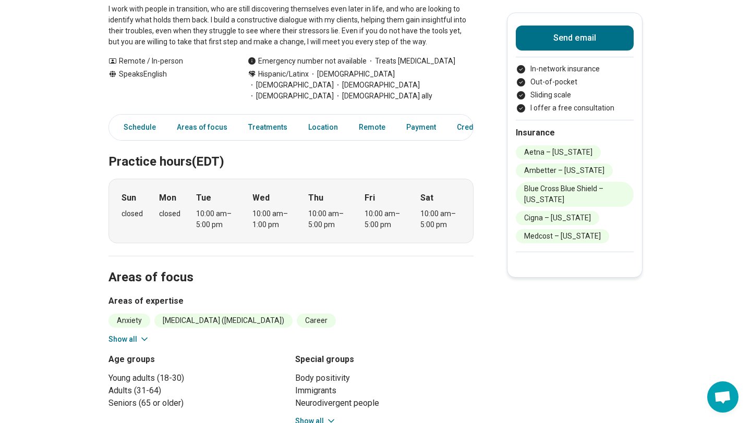
click at [142, 338] on icon at bounding box center [144, 339] width 5 height 3
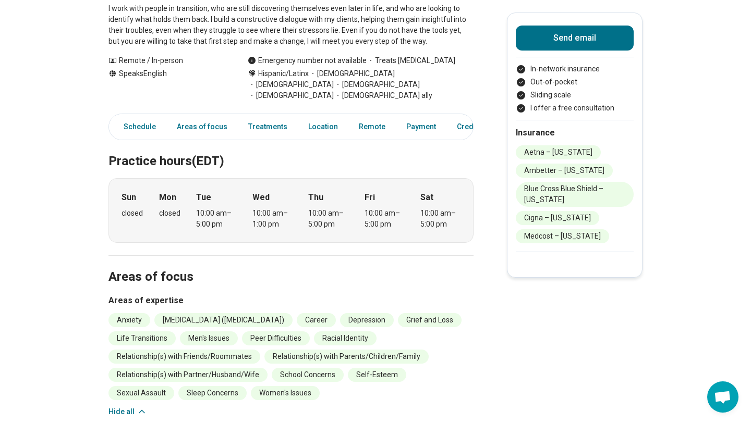
scroll to position [228, 0]
